Goal: Contribute content: Add original content to the website for others to see

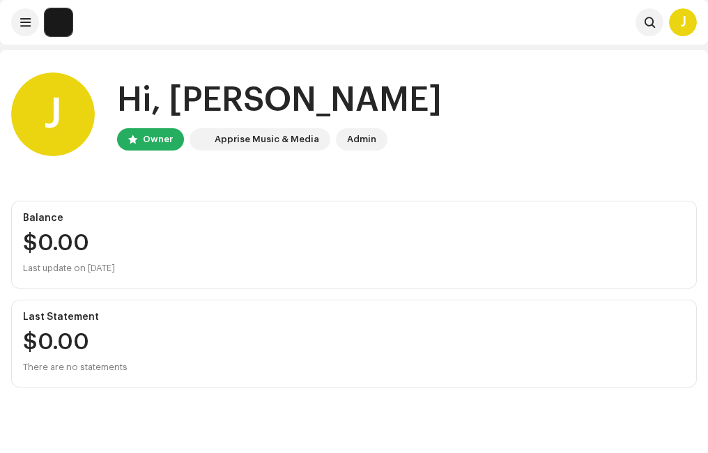
click at [166, 143] on div "Owner" at bounding box center [158, 139] width 30 height 17
click at [72, 121] on div "J" at bounding box center [53, 114] width 84 height 84
click at [25, 24] on span at bounding box center [25, 22] width 10 height 11
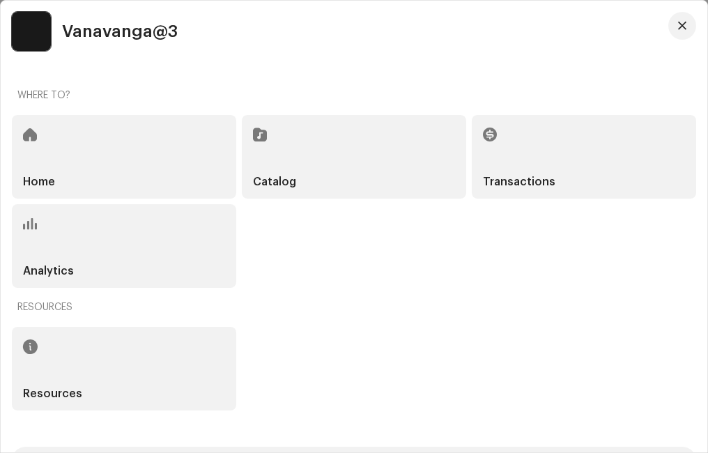
click at [272, 149] on div "Catalog" at bounding box center [354, 157] width 224 height 84
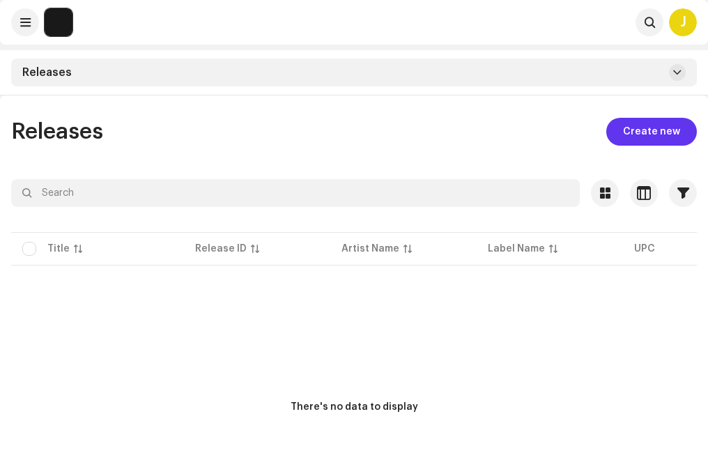
click at [661, 136] on span "Create new" at bounding box center [651, 132] width 57 height 28
